Goal: Task Accomplishment & Management: Manage account settings

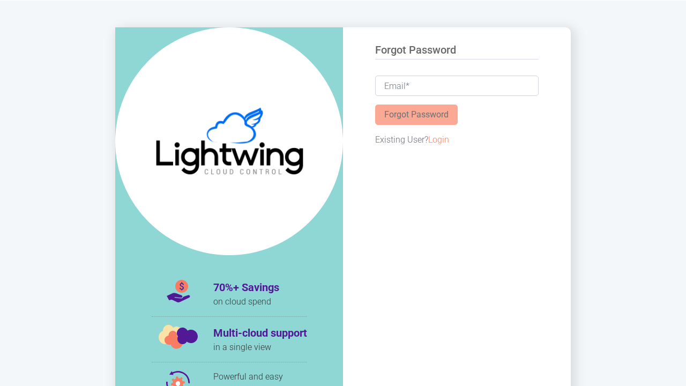
scroll to position [200, 0]
